Goal: Use online tool/utility: Utilize a website feature to perform a specific function

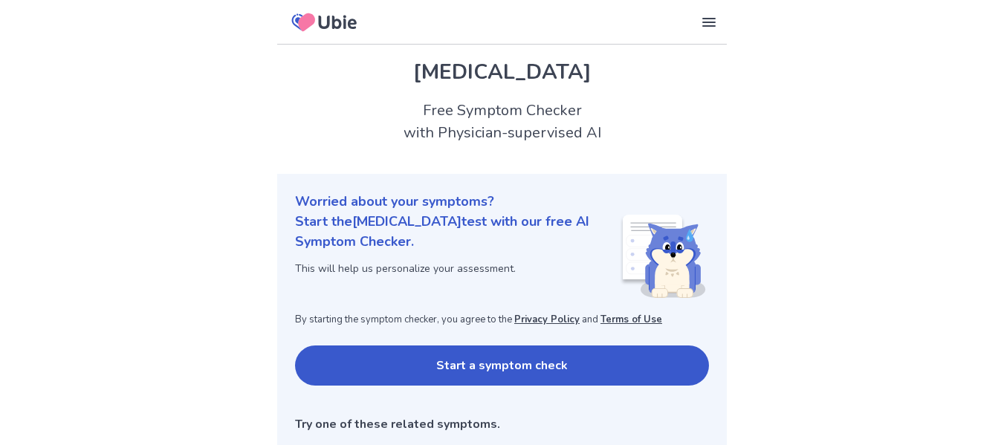
click at [397, 346] on button "Start a symptom check" at bounding box center [502, 366] width 414 height 40
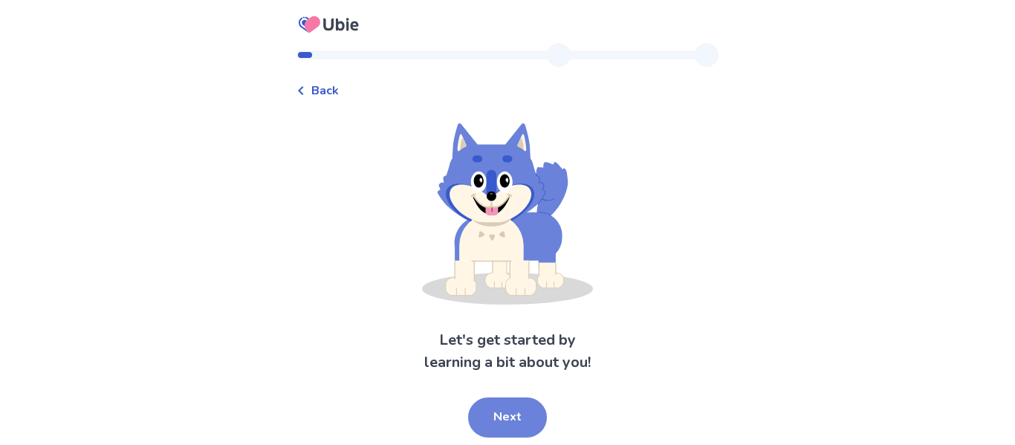
click at [521, 408] on button "Next" at bounding box center [507, 418] width 79 height 40
